Goal: Task Accomplishment & Management: Manage account settings

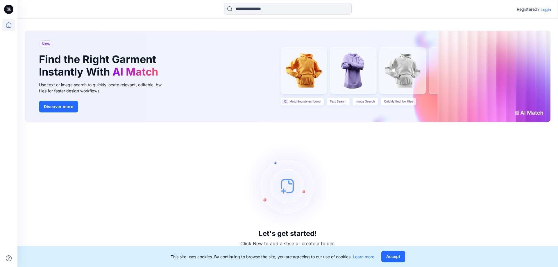
click at [547, 9] on p "Login" at bounding box center [546, 9] width 10 height 6
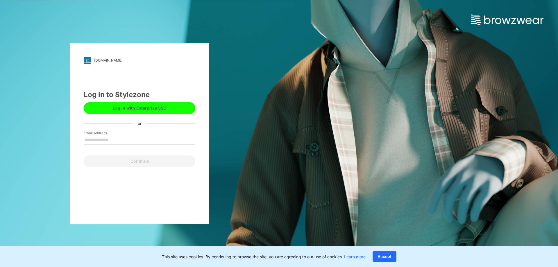
type input "**********"
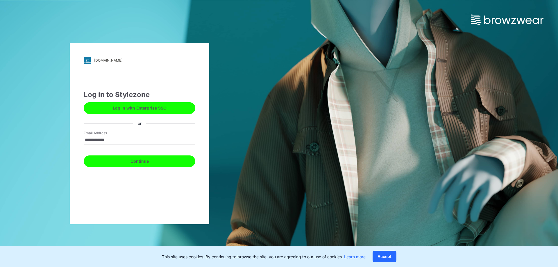
click at [129, 164] on button "Continue" at bounding box center [140, 162] width 112 height 12
